Goal: Information Seeking & Learning: Learn about a topic

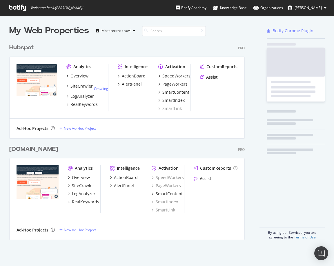
scroll to position [200, 237]
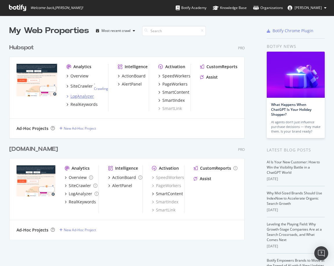
click at [86, 96] on div "LogAnalyzer" at bounding box center [83, 96] width 24 height 6
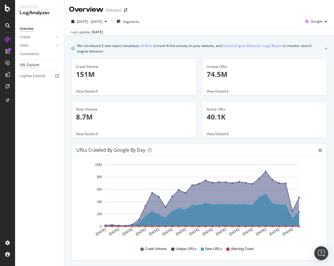
click at [32, 65] on div "URL Explorer" at bounding box center [30, 65] width 20 height 6
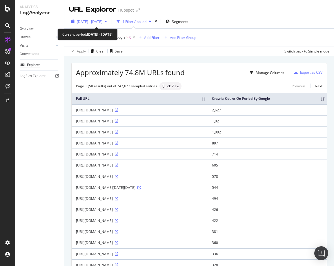
click at [102, 22] on span "[DATE] - [DATE]" at bounding box center [90, 21] width 26 height 5
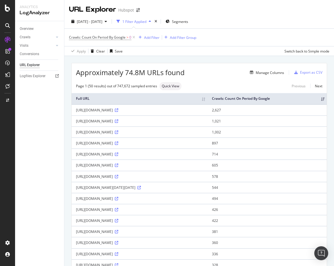
click at [201, 34] on div "Crawls: Count On Period By Google > 0 Add Filter Add Filter Group" at bounding box center [199, 37] width 261 height 17
click at [147, 38] on div "Add Filter" at bounding box center [151, 37] width 15 height 5
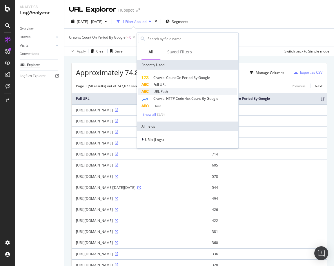
click at [160, 91] on span "URL Path" at bounding box center [161, 91] width 15 height 5
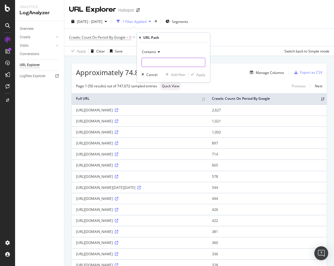
click at [165, 64] on input "text" at bounding box center [173, 62] width 63 height 9
click at [146, 62] on input "/breeze/" at bounding box center [169, 62] width 55 height 9
type input "breeze/"
click at [200, 76] on div "Apply" at bounding box center [201, 74] width 9 height 5
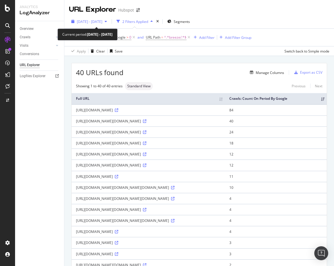
click at [102, 23] on span "[DATE] - [DATE]" at bounding box center [90, 21] width 26 height 5
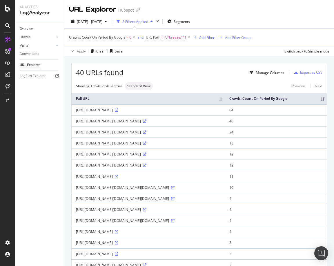
click at [192, 15] on div "[DATE] - [DATE] 2 Filters Applied Segments Crawls: Count On Period By Google > …" at bounding box center [199, 36] width 270 height 42
